Goal: Find specific page/section: Find specific page/section

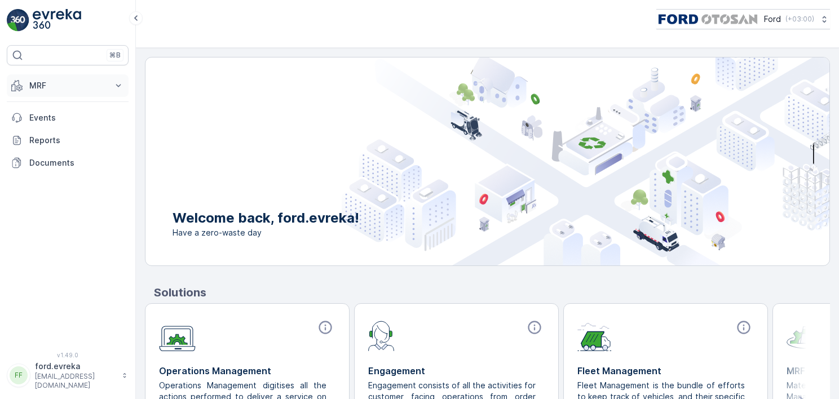
click at [61, 94] on button "MRF" at bounding box center [68, 85] width 122 height 23
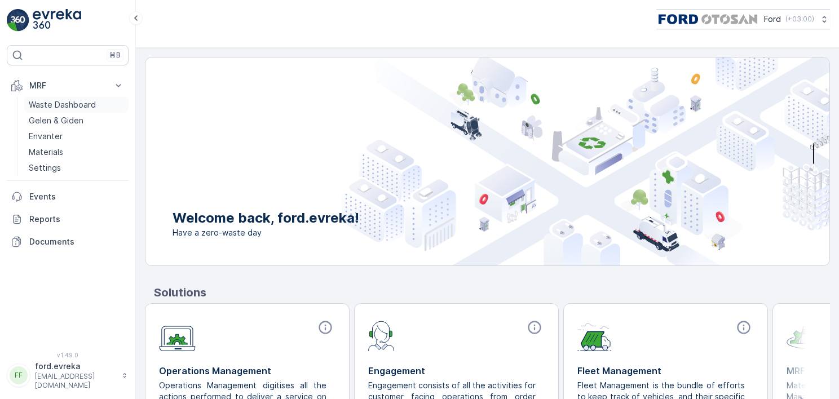
click at [70, 103] on p "Waste Dashboard" at bounding box center [62, 104] width 67 height 11
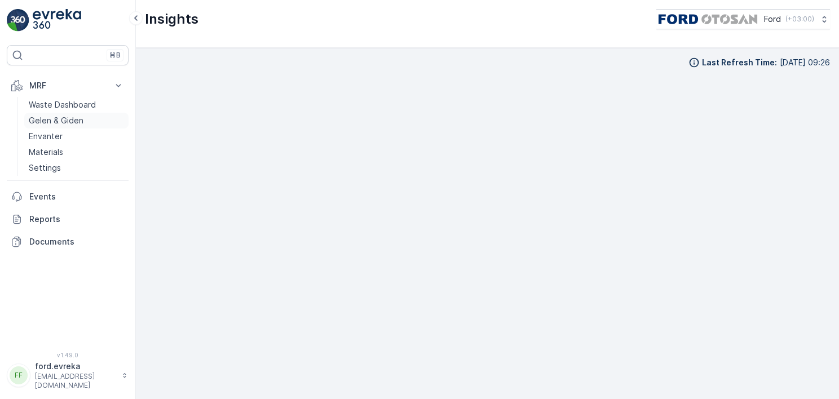
click at [46, 115] on p "Gelen & Giden" at bounding box center [56, 120] width 55 height 11
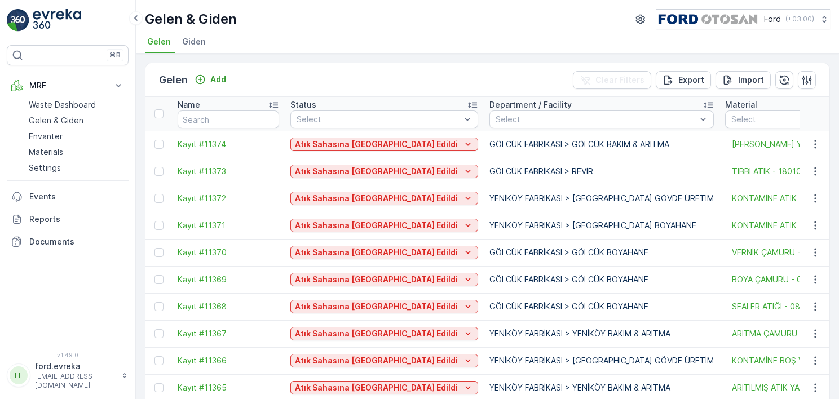
click at [315, 69] on div "Gelen Add Clear Filters Export Import" at bounding box center [487, 80] width 684 height 34
click at [491, 63] on div "Gelen Add Clear Filters Export Import" at bounding box center [487, 80] width 684 height 34
click at [189, 34] on li "Giden" at bounding box center [195, 43] width 30 height 19
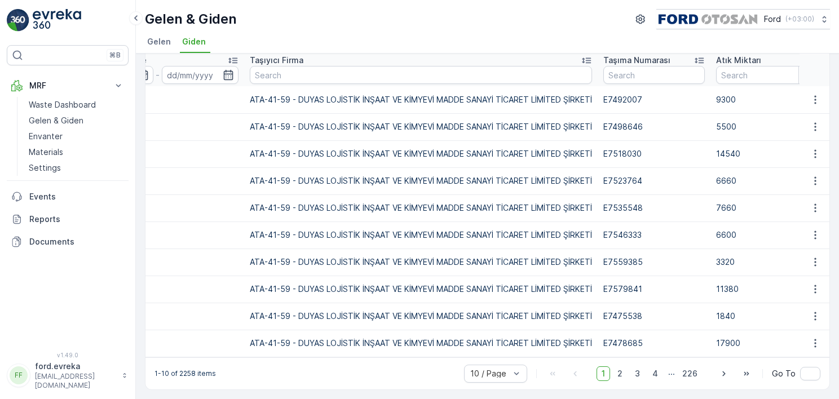
scroll to position [0, 984]
click at [329, 35] on ul "[PERSON_NAME]" at bounding box center [483, 43] width 676 height 19
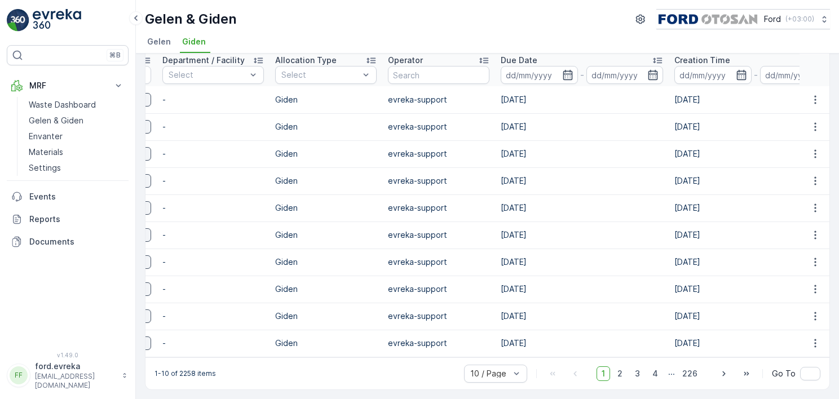
scroll to position [0, 212]
click at [54, 108] on p "Waste Dashboard" at bounding box center [62, 104] width 67 height 11
